Goal: Information Seeking & Learning: Learn about a topic

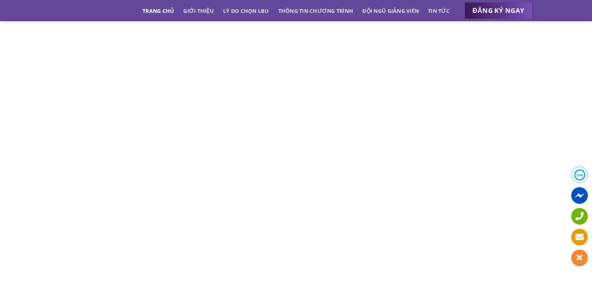
scroll to position [3569, 0]
click at [347, 7] on link "Thông tin chương trình" at bounding box center [315, 10] width 75 height 15
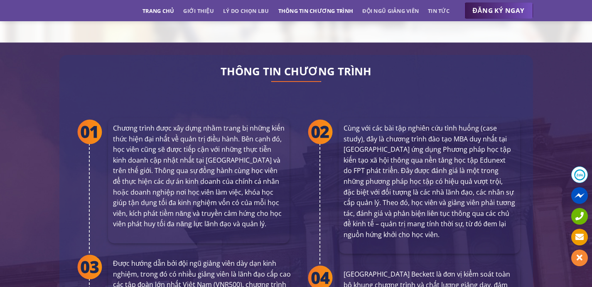
scroll to position [1512, 0]
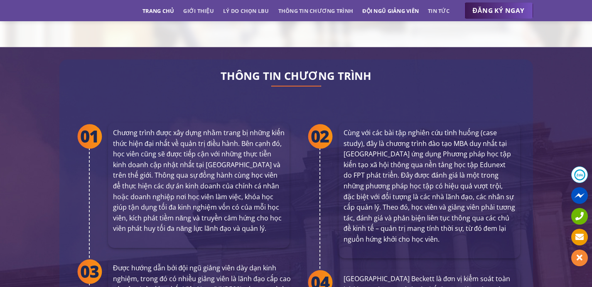
click at [390, 11] on link "Đội ngũ giảng viên" at bounding box center [390, 10] width 56 height 15
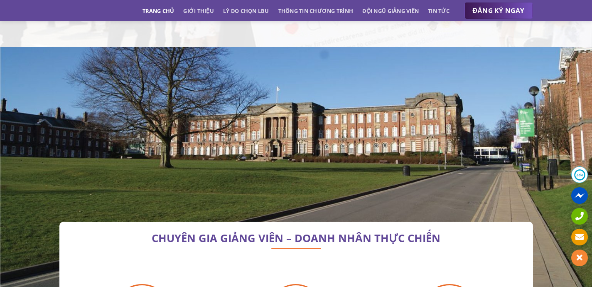
click at [348, 19] on div "Trang chủ Giới thiệu Lý do chọn LBU Thông tin chương trình Đội ngũ giảng viên T…" at bounding box center [296, 10] width 592 height 21
click at [345, 13] on link "Thông tin chương trình" at bounding box center [315, 10] width 75 height 15
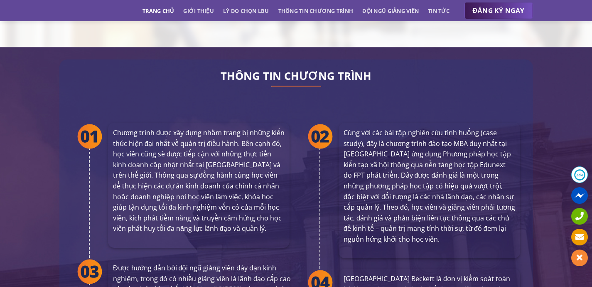
click at [274, 5] on ul "Trang chủ Giới thiệu Lý do chọn LBU Thông tin chương trình Đội ngũ giảng viên T…" at bounding box center [295, 10] width 307 height 15
click at [215, 15] on ul "Trang chủ Giới thiệu Lý do chọn LBU Thông tin chương trình Đội ngũ giảng viên T…" at bounding box center [295, 10] width 307 height 15
click at [195, 9] on link "Giới thiệu" at bounding box center [198, 10] width 31 height 15
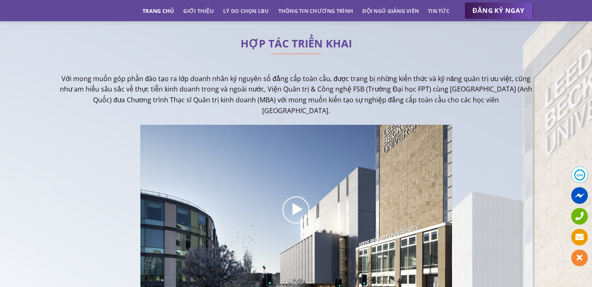
scroll to position [204, 0]
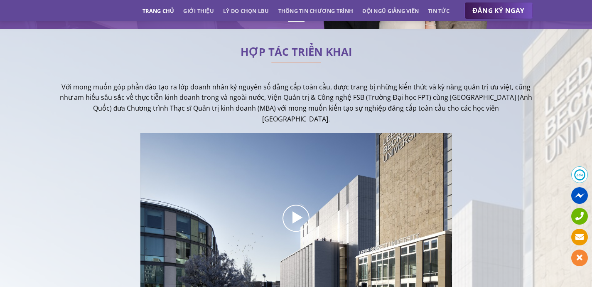
click at [157, 8] on link "Trang chủ" at bounding box center [158, 10] width 32 height 15
click at [157, 1] on div "Trang chủ Giới thiệu Lý do chọn LBU Thông tin chương trình Đội ngũ giảng viên T…" at bounding box center [296, 10] width 592 height 21
click at [157, 11] on link "Trang chủ" at bounding box center [158, 10] width 32 height 15
